Goal: Communication & Community: Answer question/provide support

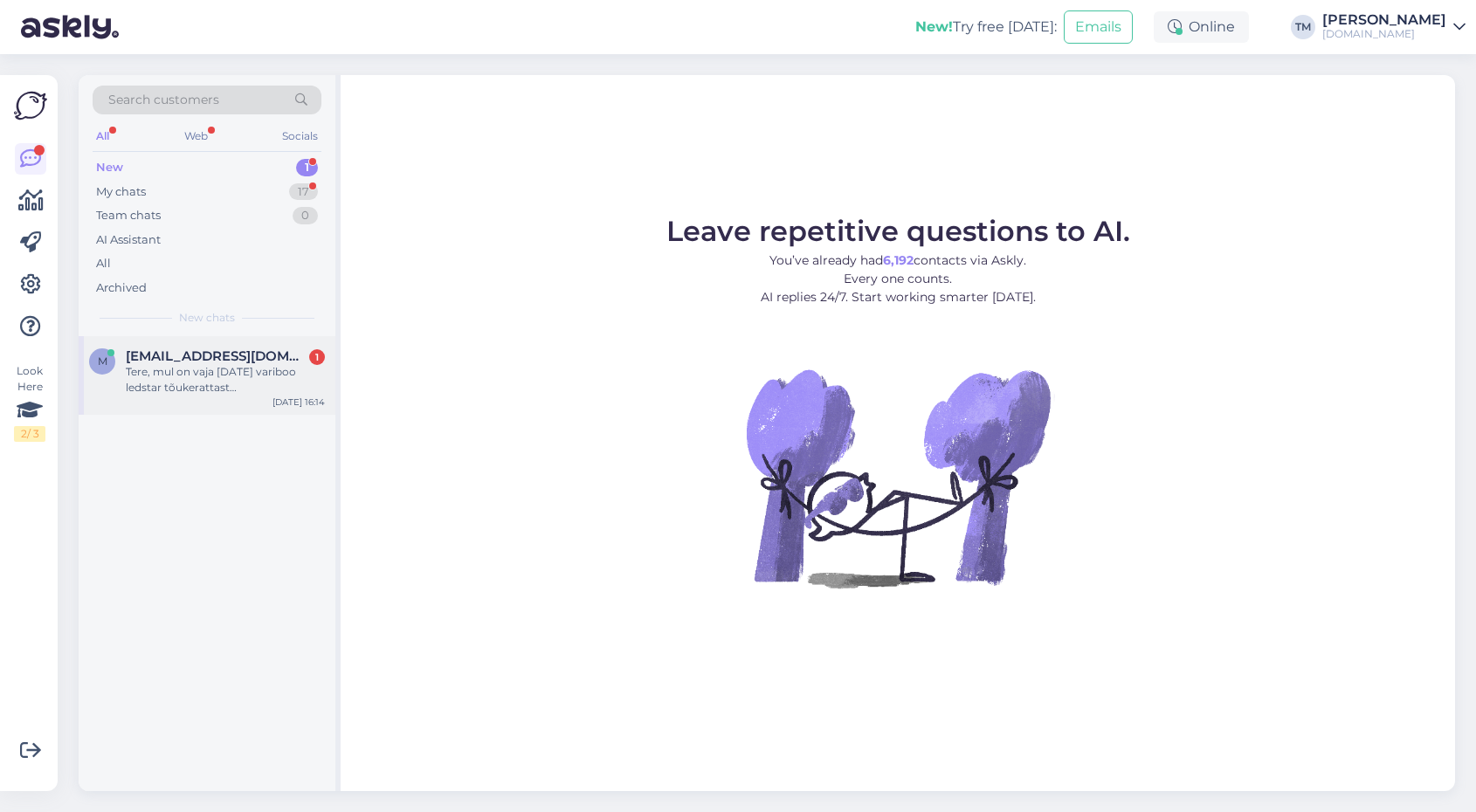
click at [231, 369] on div "Tere, mul on vaja [DATE] variboo ledstar tõukerattast isejärgitulemsiega. Kui t…" at bounding box center [225, 379] width 199 height 32
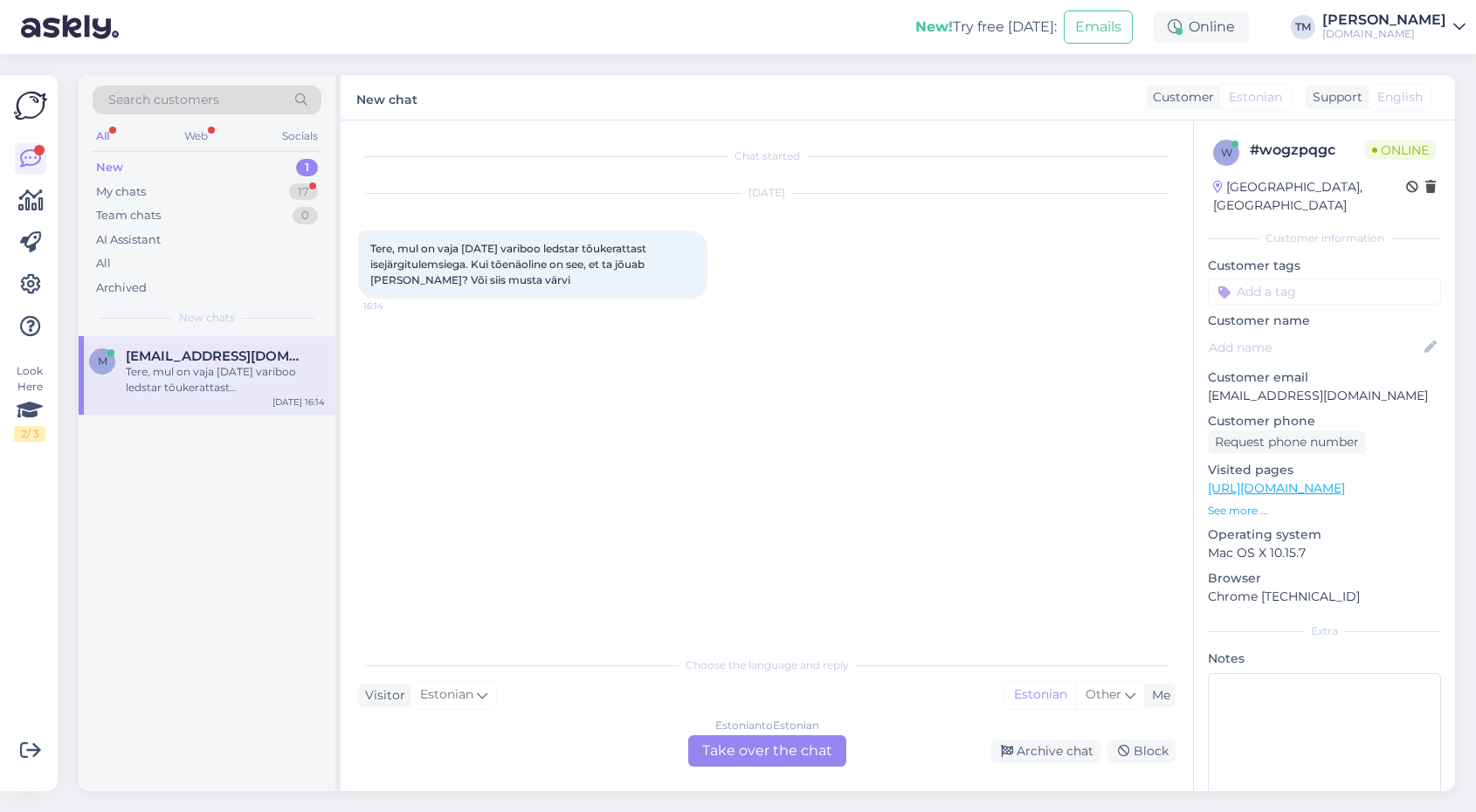
click at [1345, 480] on link "[URL][DOMAIN_NAME]" at bounding box center [1276, 487] width 137 height 15
click at [737, 749] on div "Estonian to Estonian Take over the chat" at bounding box center [767, 750] width 158 height 32
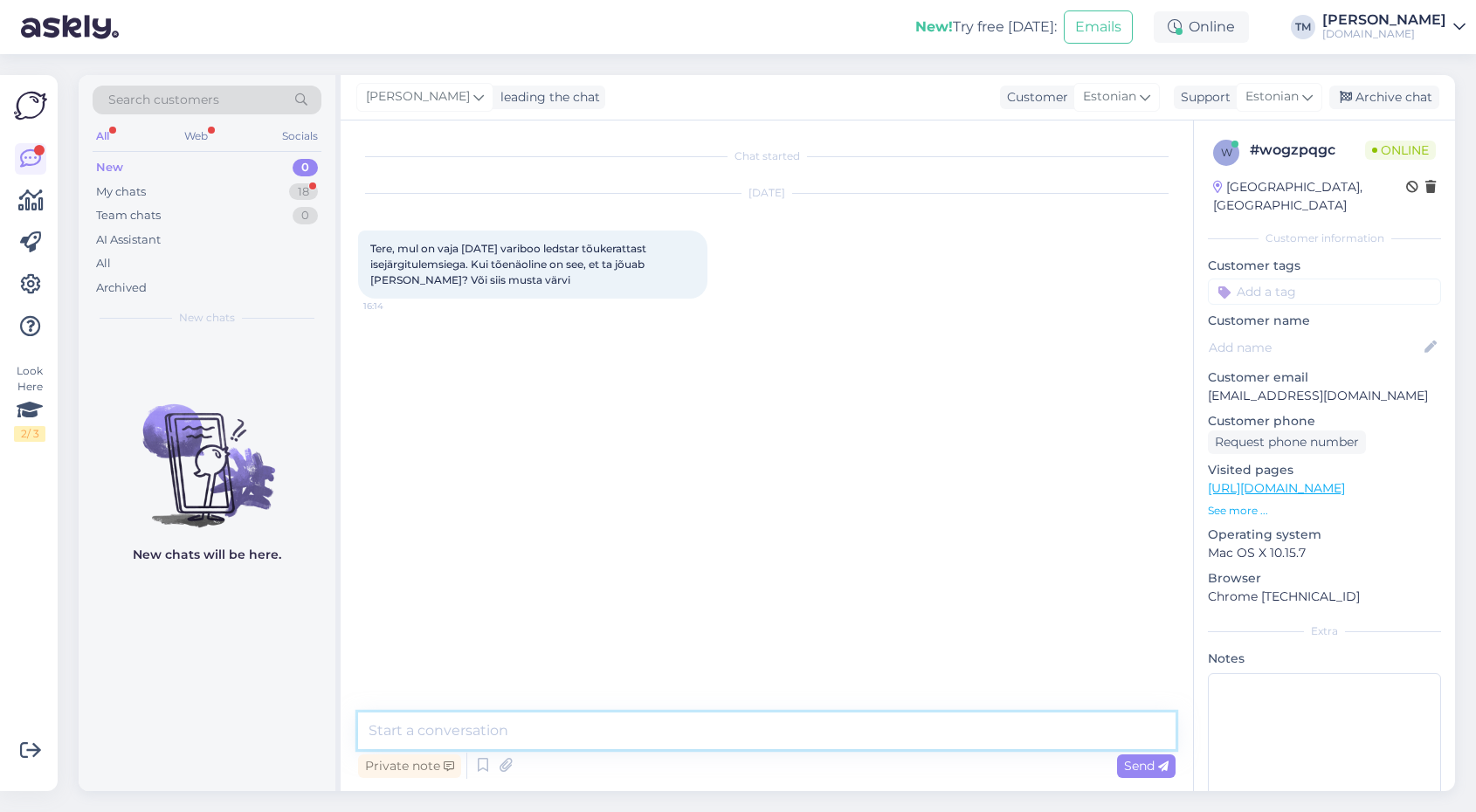
click at [594, 727] on textarea at bounding box center [767, 730] width 818 height 36
paste textarea "[URL][DOMAIN_NAME]"
type textarea "Tere! Selline on laos olemas: [URL][DOMAIN_NAME]"
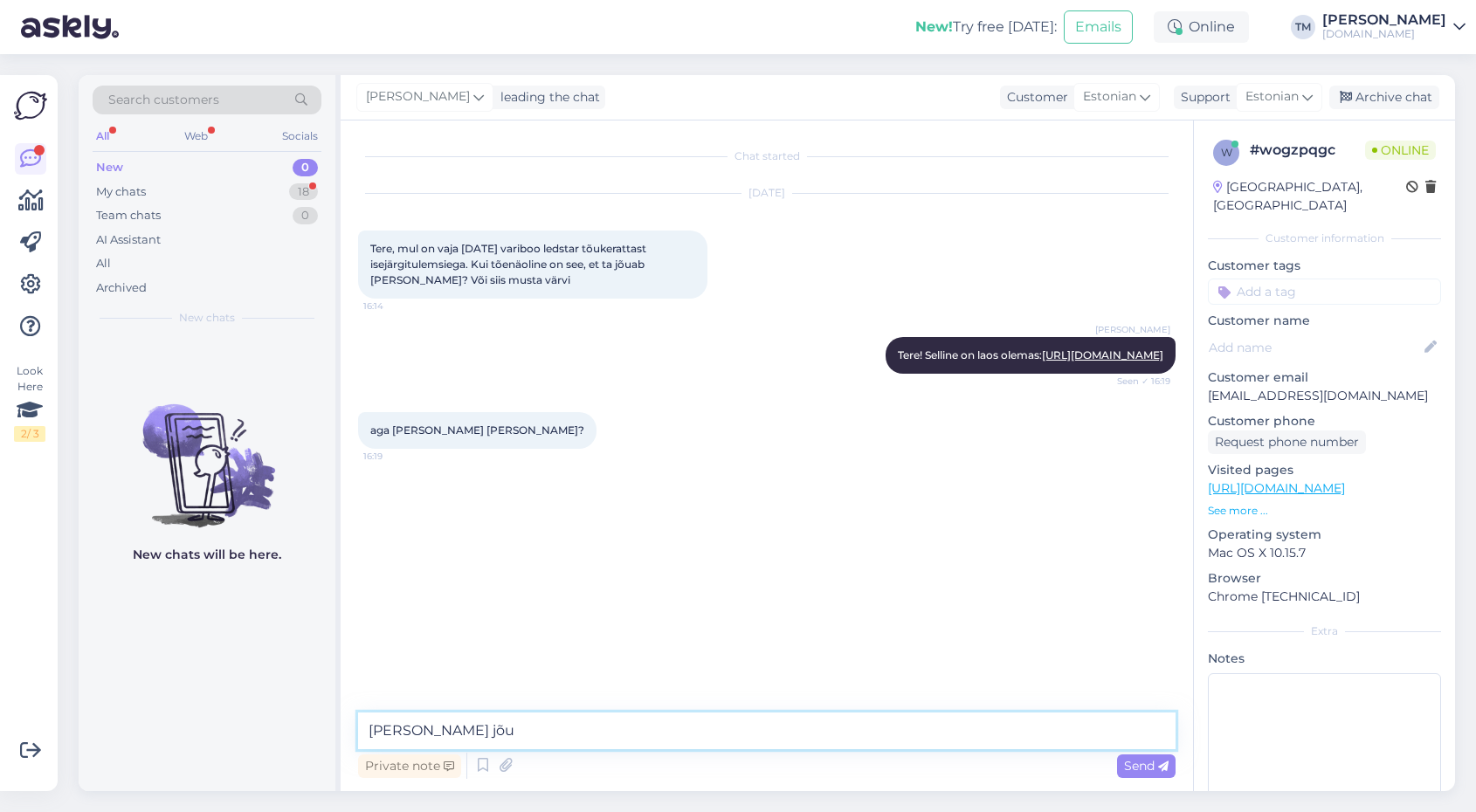
type textarea "[PERSON_NAME] [PERSON_NAME]"
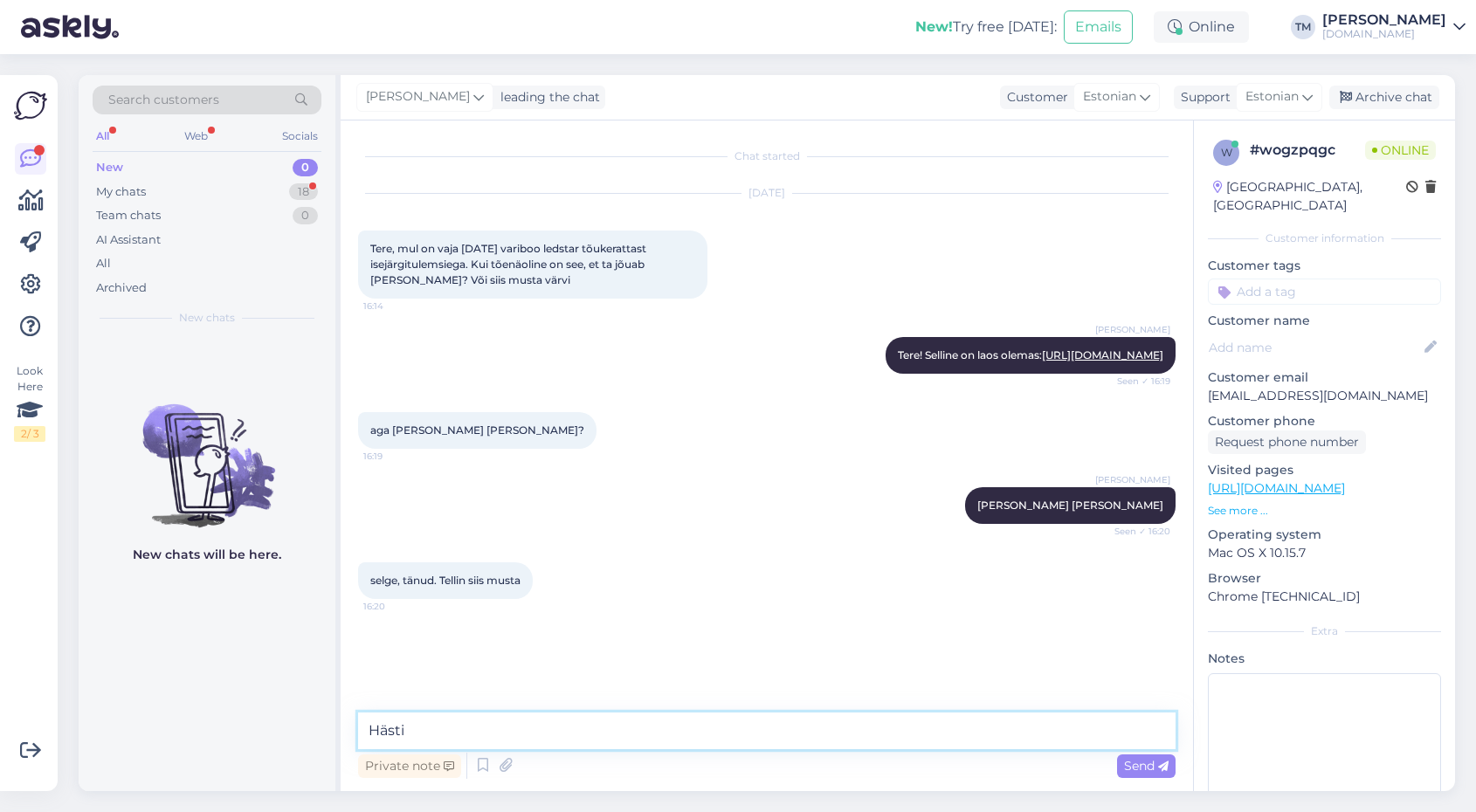
type textarea "Hästi!"
